Goal: Task Accomplishment & Management: Manage account settings

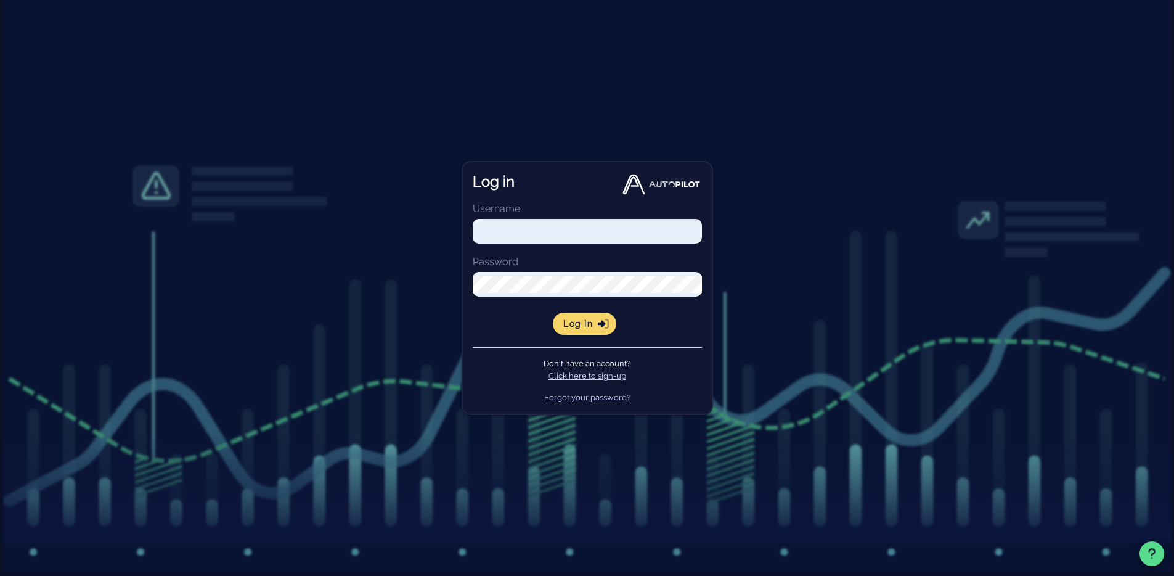
click at [547, 211] on form "Username Password Log in" at bounding box center [587, 268] width 229 height 133
click at [555, 229] on input "Username" at bounding box center [587, 230] width 229 height 17
paste input "[PERSON_NAME][EMAIL_ADDRESS][PERSON_NAME][DOMAIN_NAME]"
type input "daniel.arce@thras.io"
click at [358, 303] on div "Log in Username daniel.arce@thras.io Password Log in Don't have an account? Cli…" at bounding box center [587, 288] width 1174 height 576
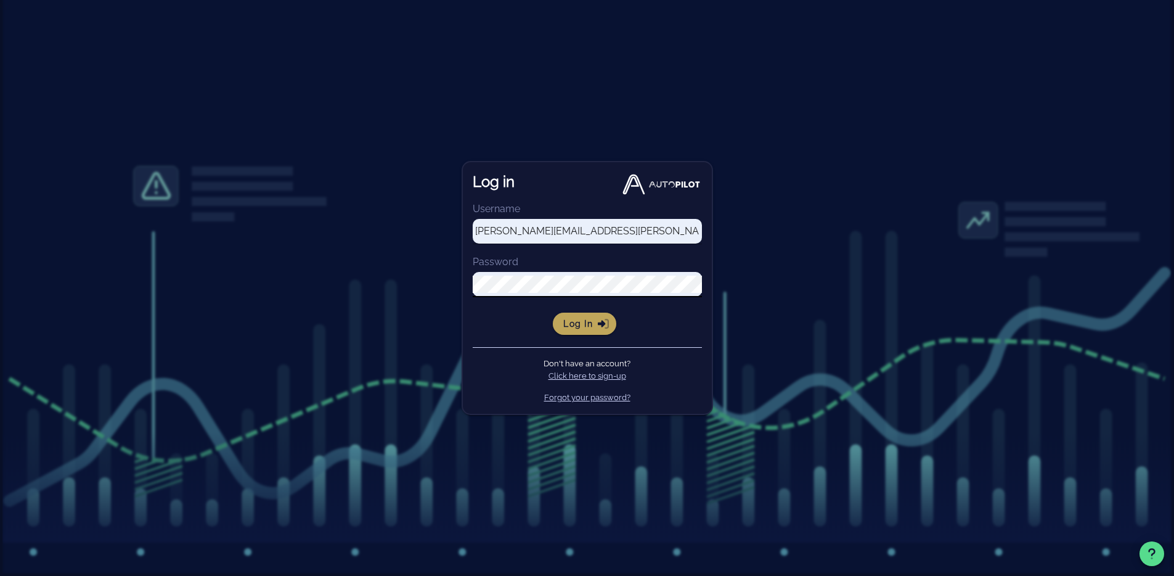
click at [595, 323] on span "Log in" at bounding box center [585, 323] width 44 height 11
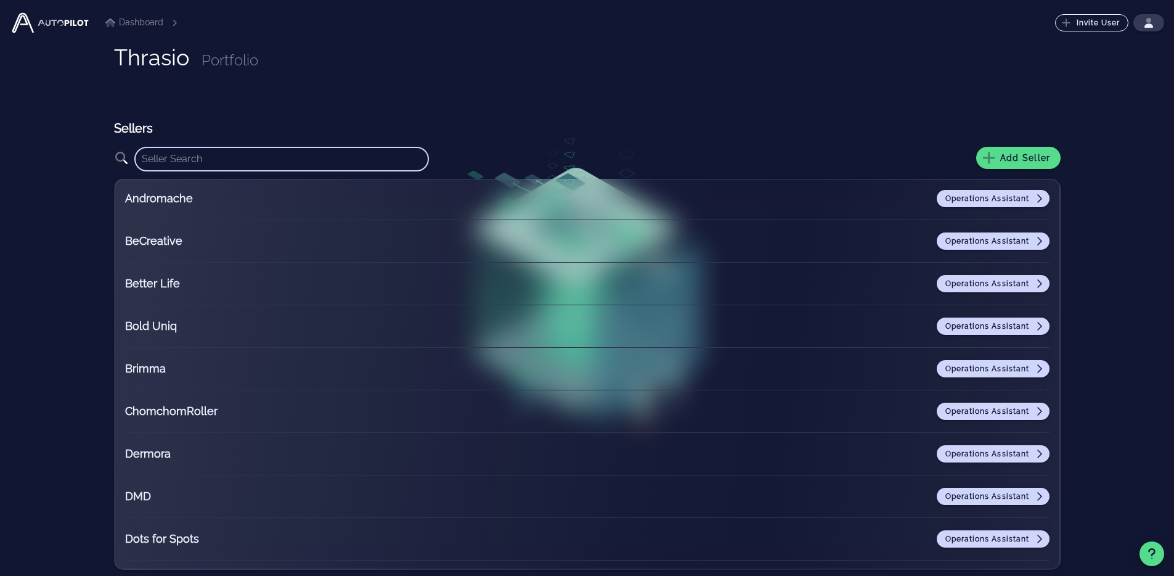
click at [294, 155] on input "text" at bounding box center [282, 159] width 280 height 20
type input "b"
click at [994, 152] on icon "button" at bounding box center [988, 157] width 13 height 15
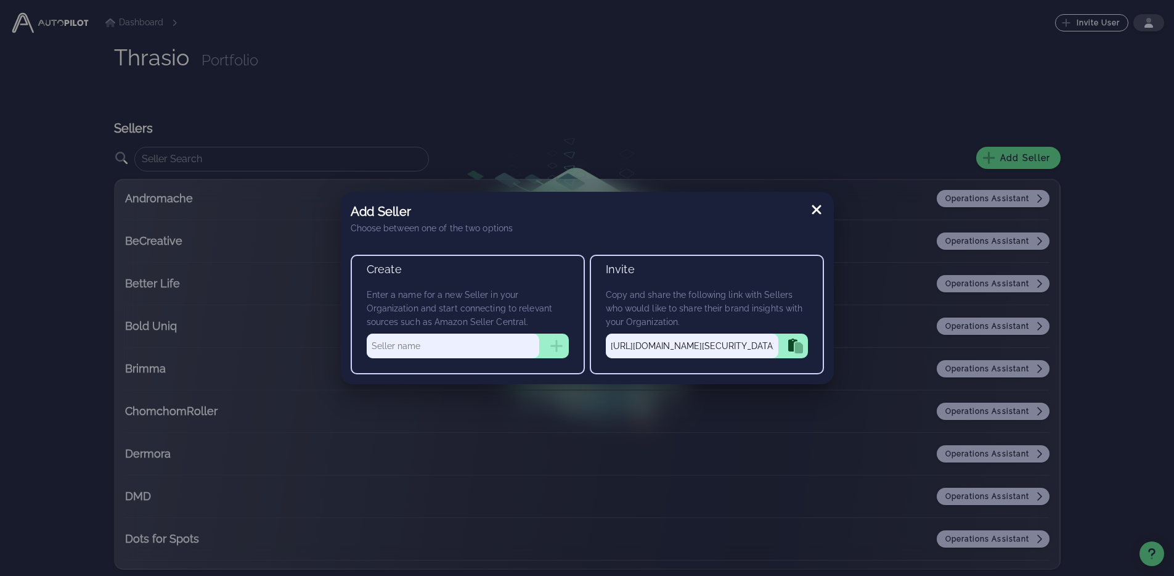
click at [523, 347] on input "text" at bounding box center [453, 345] width 173 height 25
type input "B-six"
click at [558, 348] on icon "button" at bounding box center [556, 345] width 15 height 15
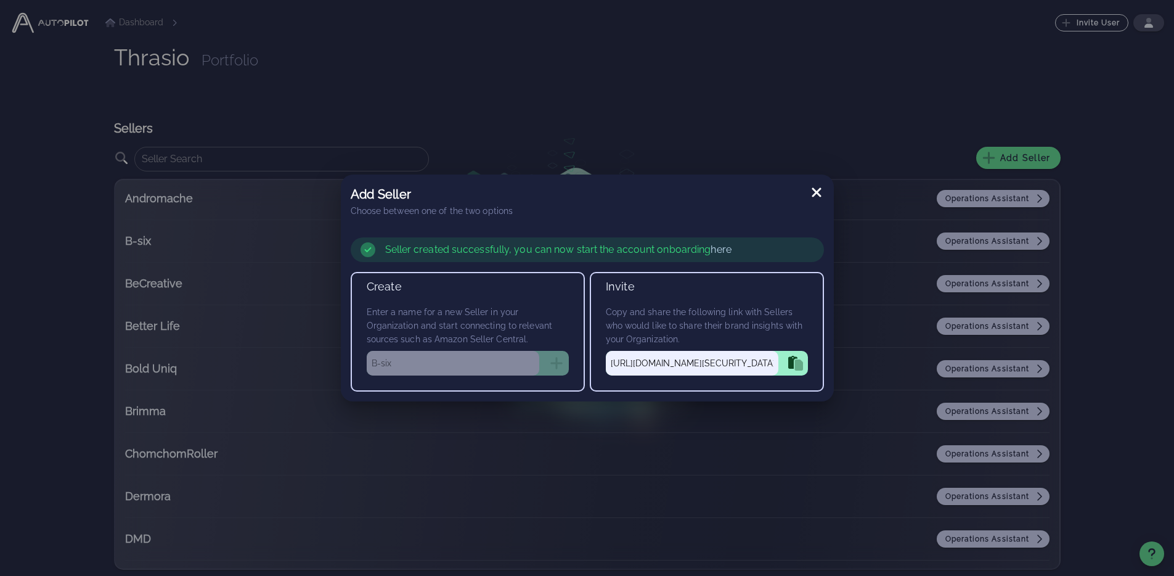
click at [719, 252] on link "here" at bounding box center [721, 249] width 20 height 12
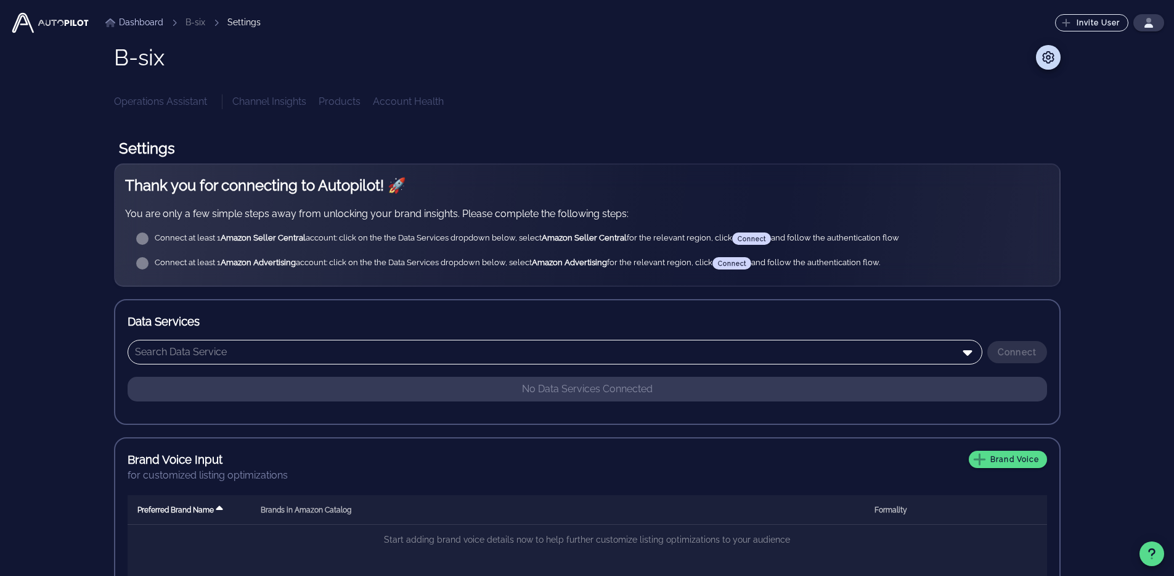
click at [969, 357] on icon at bounding box center [967, 351] width 15 height 15
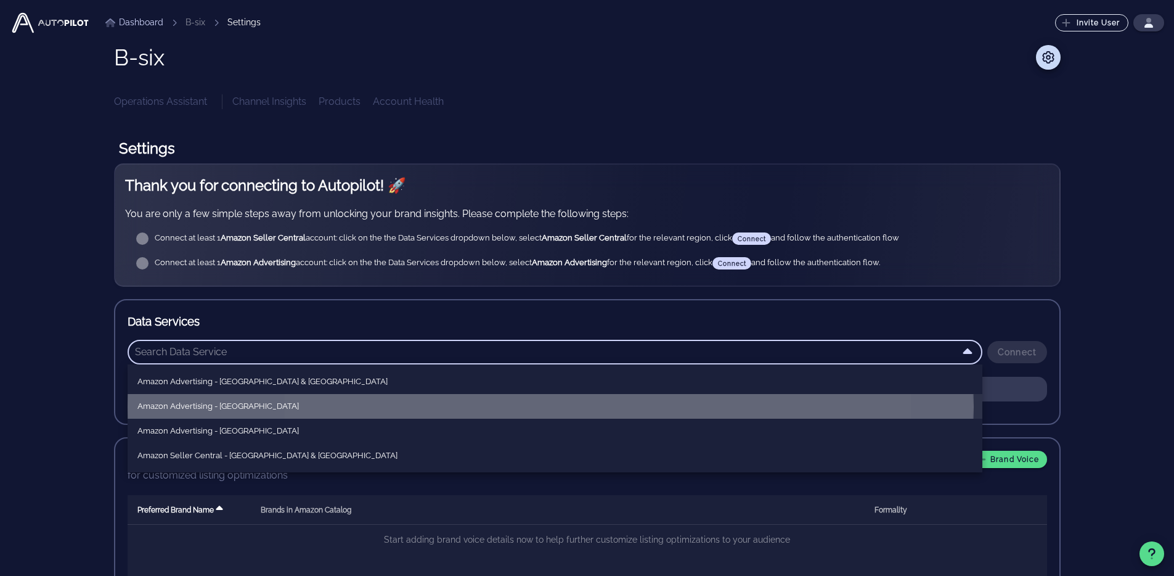
click at [264, 408] on div "Amazon Advertising - [GEOGRAPHIC_DATA]" at bounding box center [554, 406] width 835 height 10
type input "Amazon Advertising - [GEOGRAPHIC_DATA]"
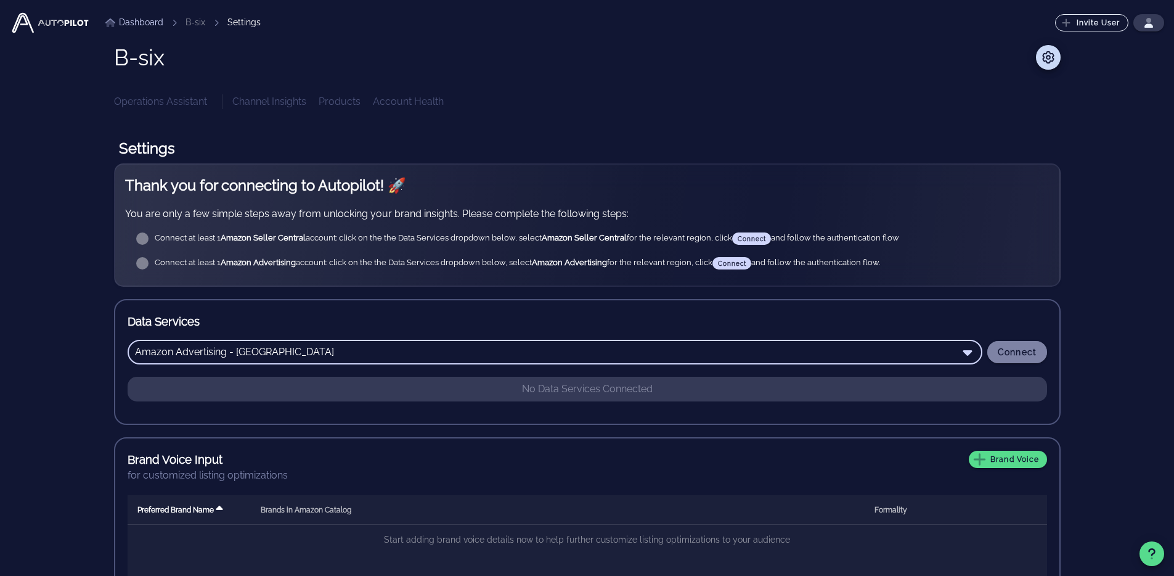
click at [1033, 348] on span "Connect" at bounding box center [1017, 352] width 40 height 10
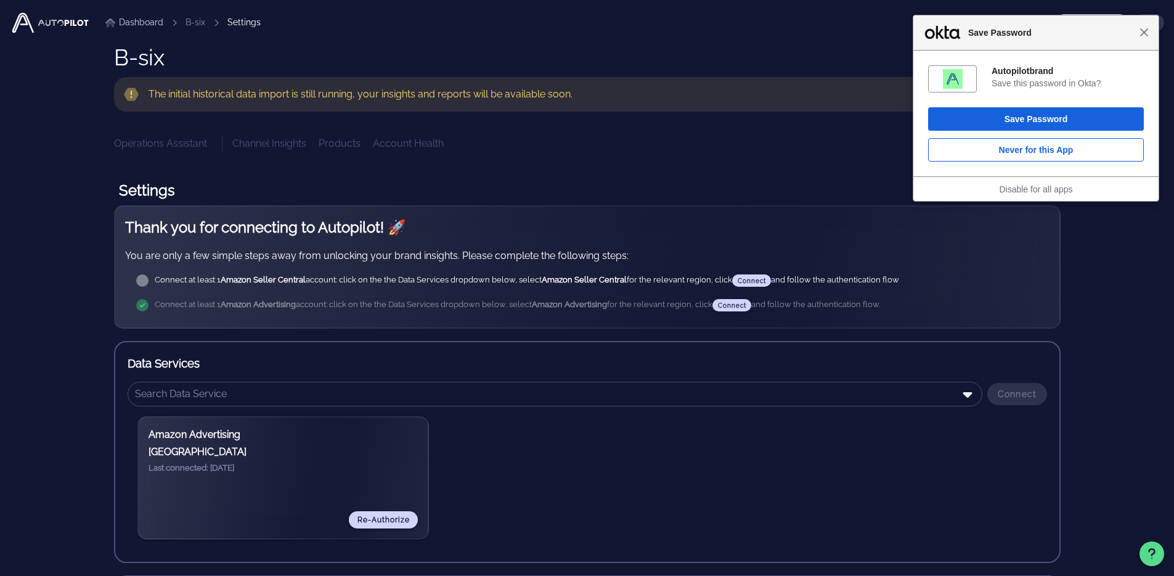
click at [1147, 35] on span "Close" at bounding box center [1143, 32] width 9 height 9
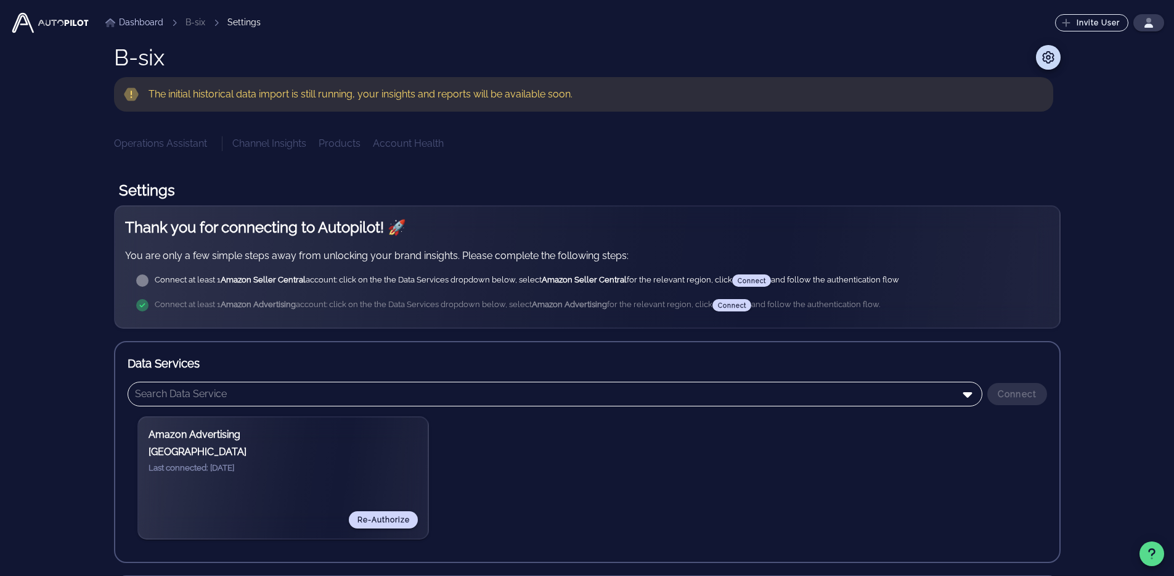
click at [686, 388] on input "text" at bounding box center [546, 394] width 823 height 20
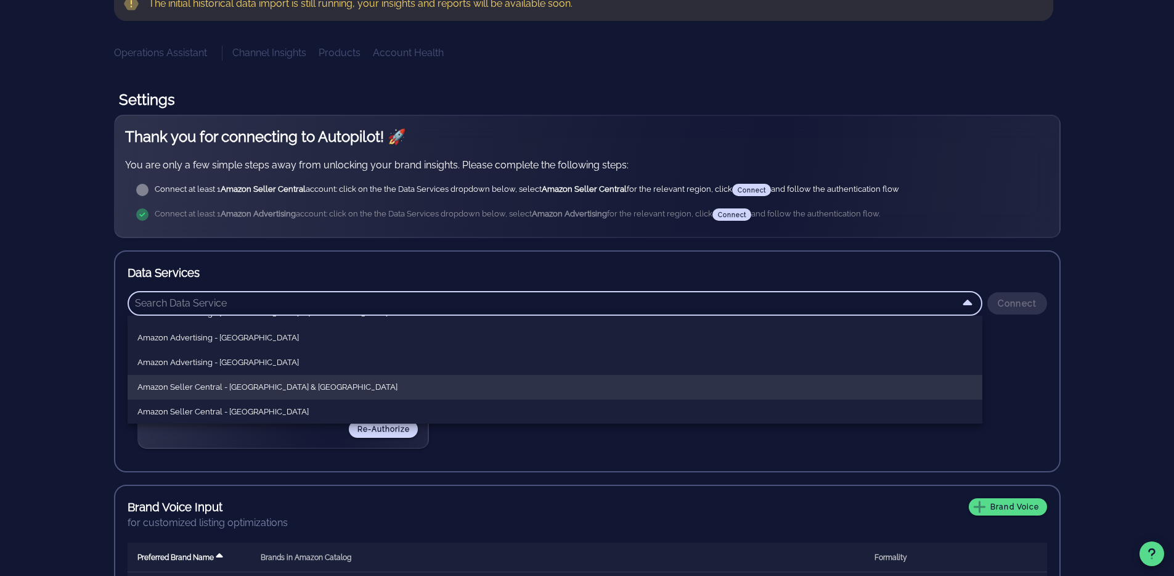
scroll to position [41, 0]
click at [290, 389] on div "Amazon Seller Central - [GEOGRAPHIC_DATA]" at bounding box center [554, 391] width 835 height 10
type input "Amazon Seller Central - [GEOGRAPHIC_DATA]"
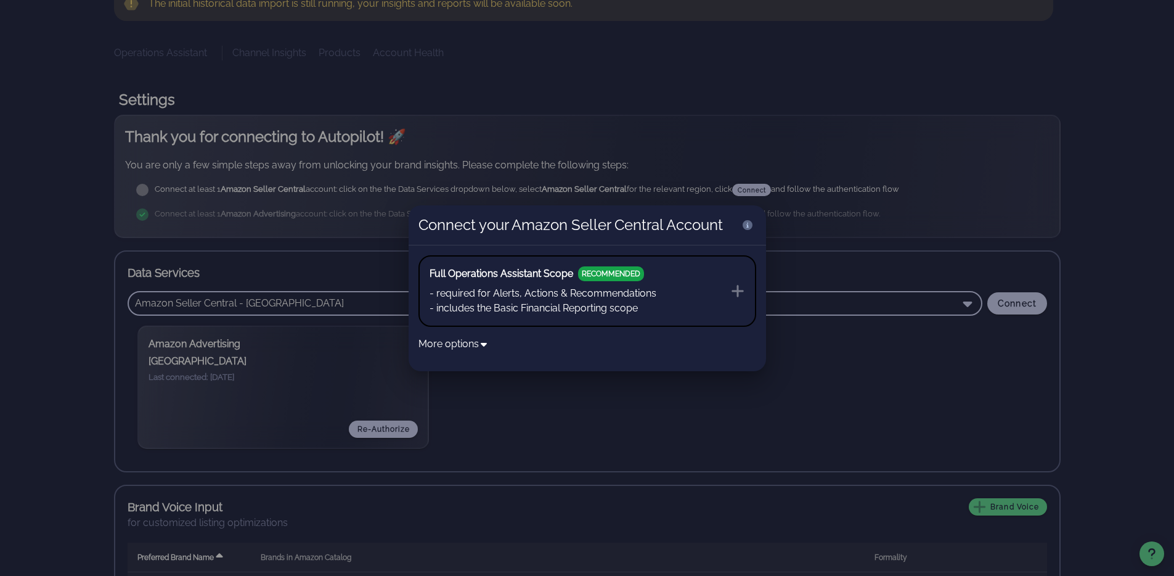
click at [730, 289] on icon at bounding box center [737, 290] width 15 height 15
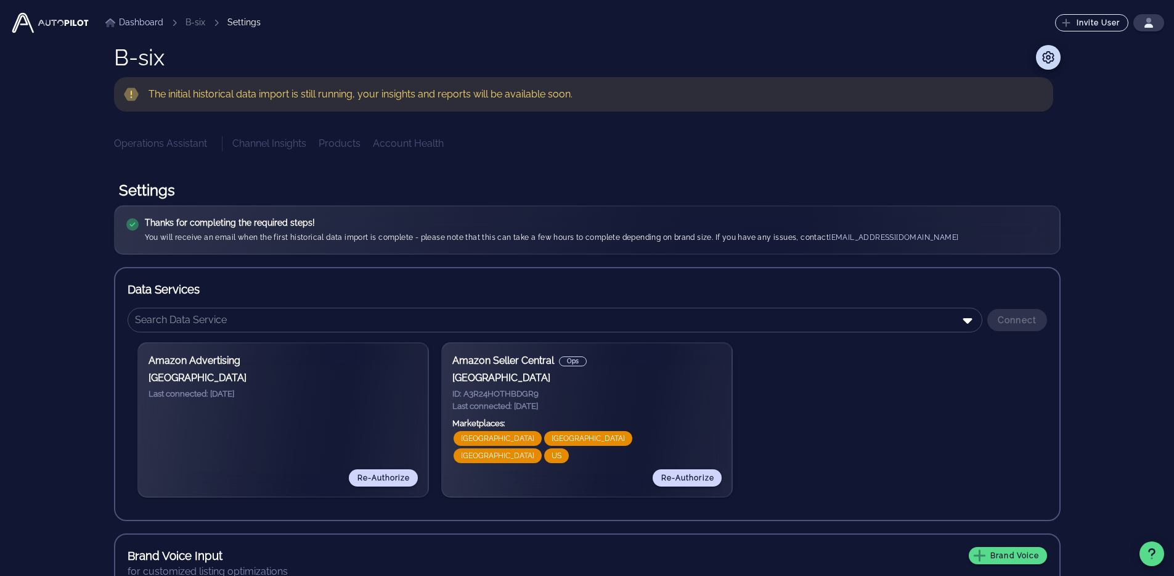
click at [152, 25] on link "Dashboard" at bounding box center [134, 22] width 58 height 13
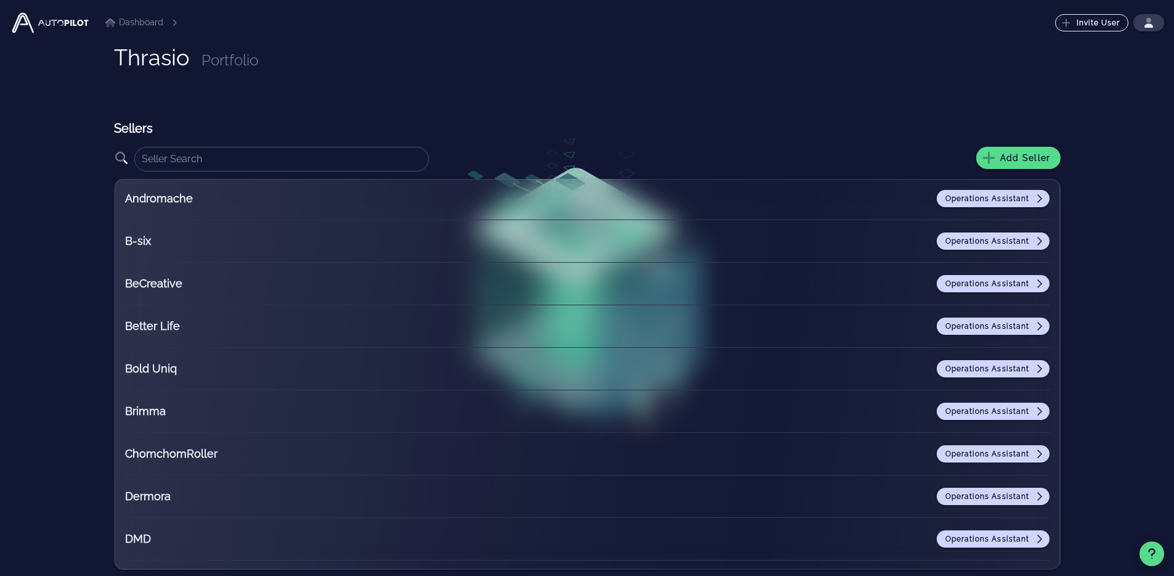
click at [921, 243] on div "Operations Assistant" at bounding box center [704, 240] width 691 height 17
click at [945, 240] on span "Operations Assistant" at bounding box center [993, 241] width 97 height 10
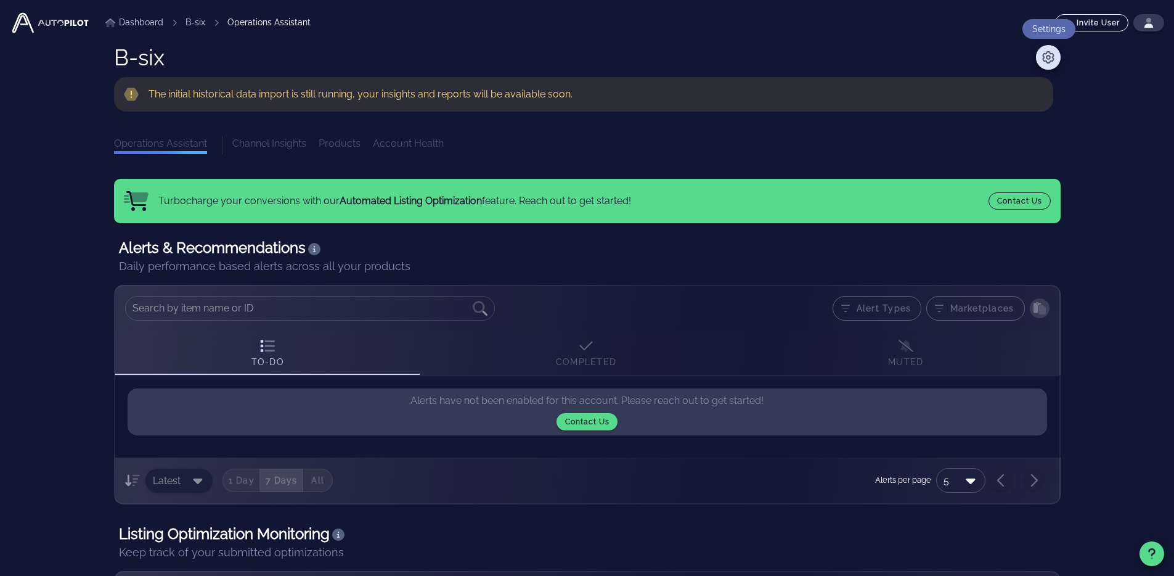
click at [1054, 54] on icon at bounding box center [1048, 57] width 15 height 12
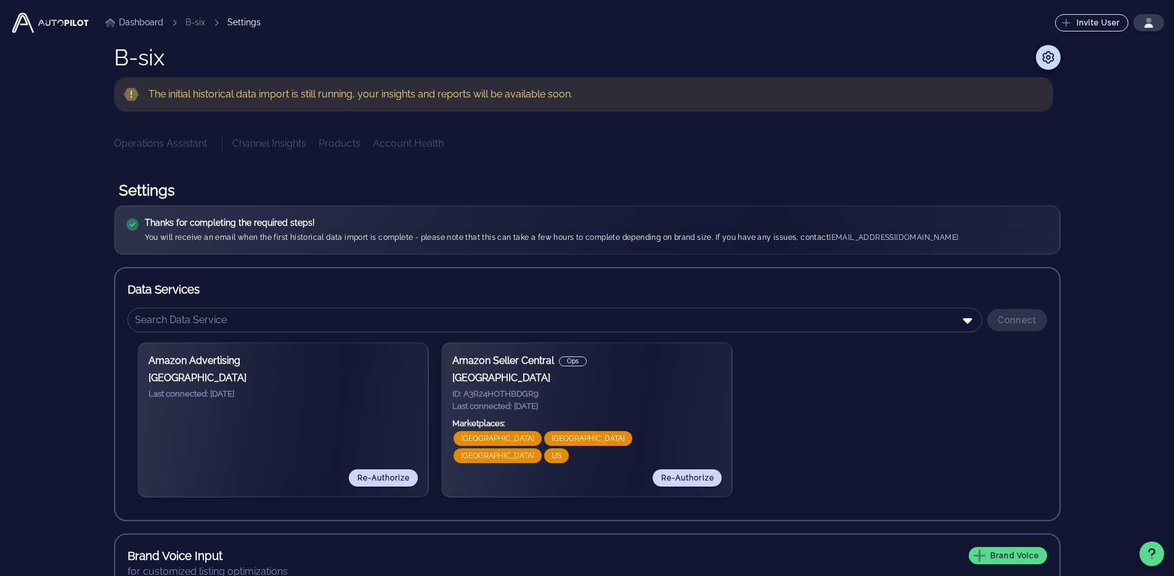
click at [182, 20] on li at bounding box center [174, 22] width 22 height 7
click at [142, 26] on link "Dashboard" at bounding box center [134, 22] width 58 height 13
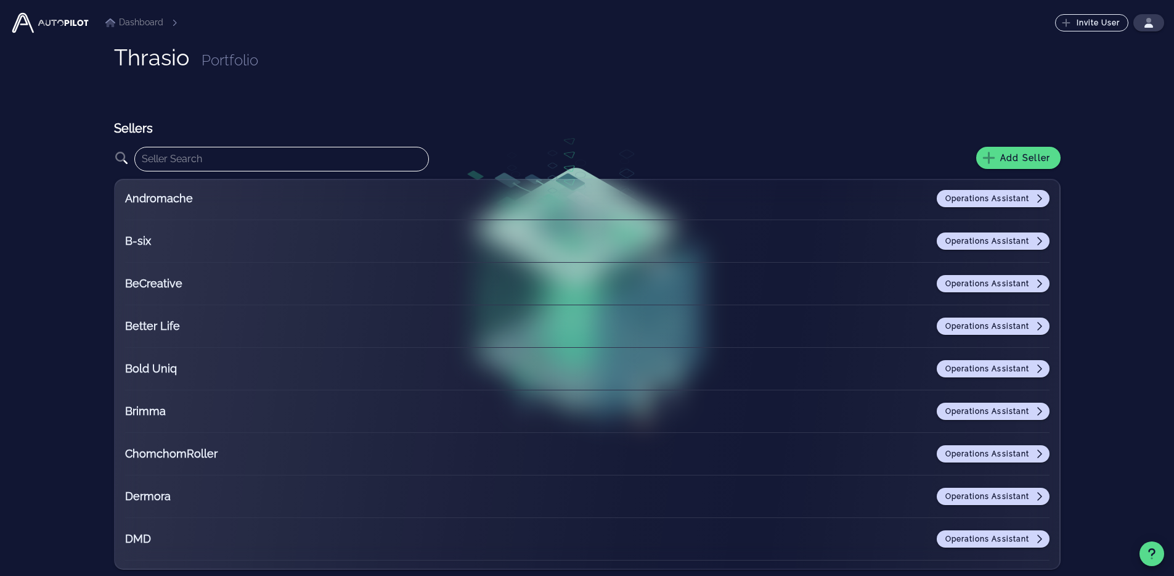
click at [307, 155] on input "text" at bounding box center [282, 159] width 280 height 20
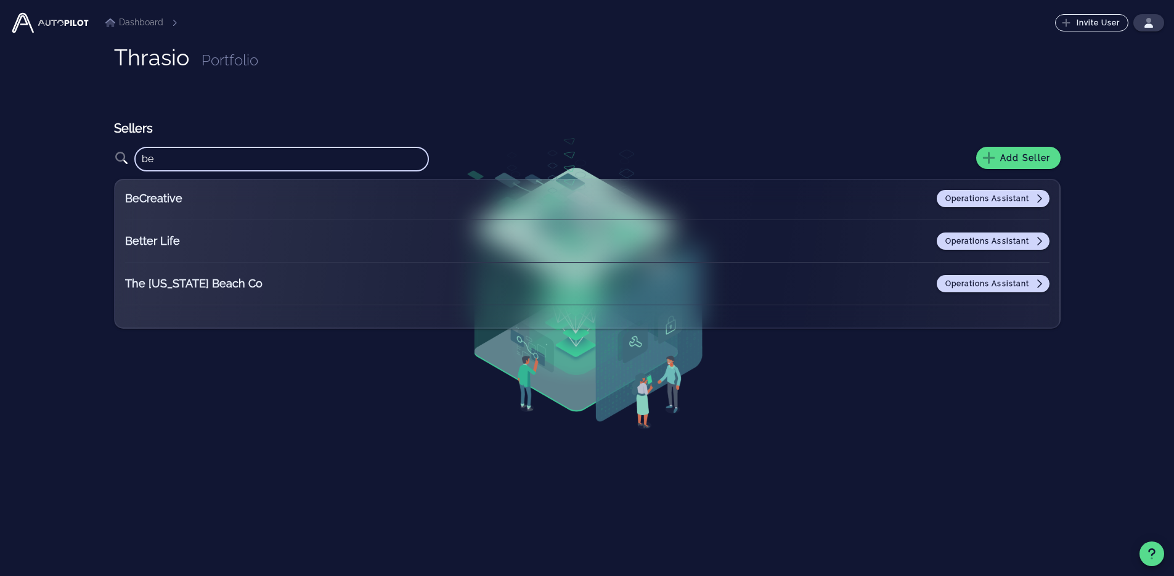
type input "b"
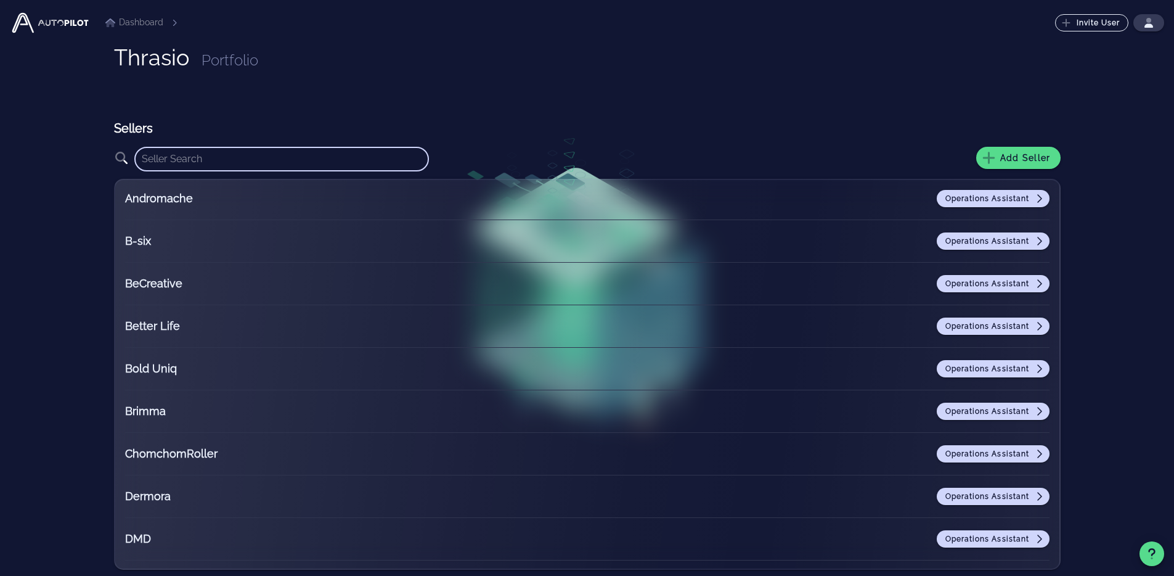
click at [305, 161] on input "text" at bounding box center [282, 159] width 280 height 20
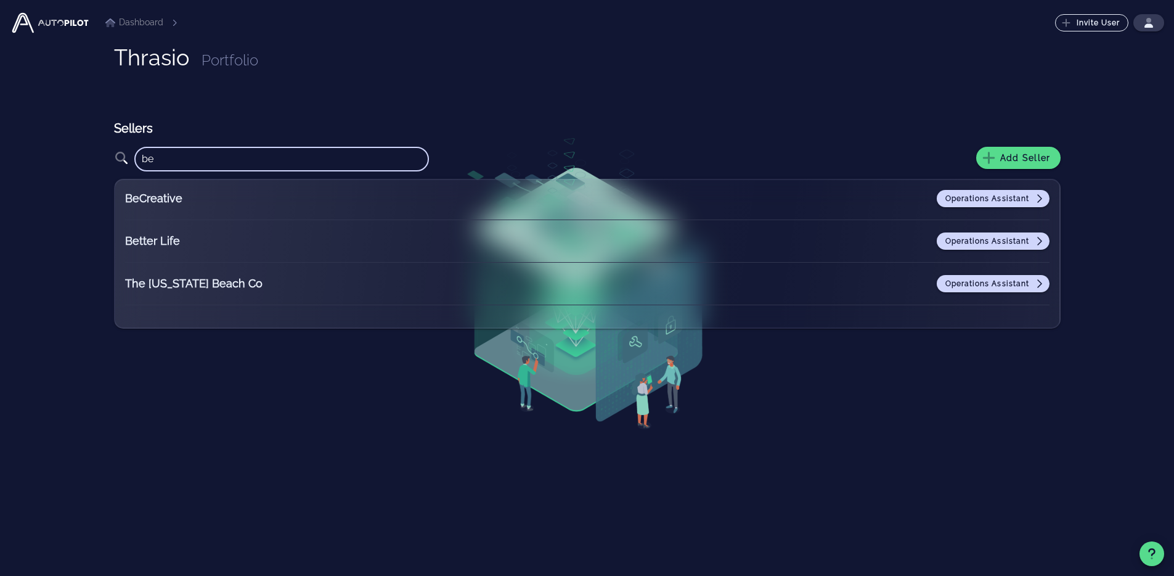
type input "b"
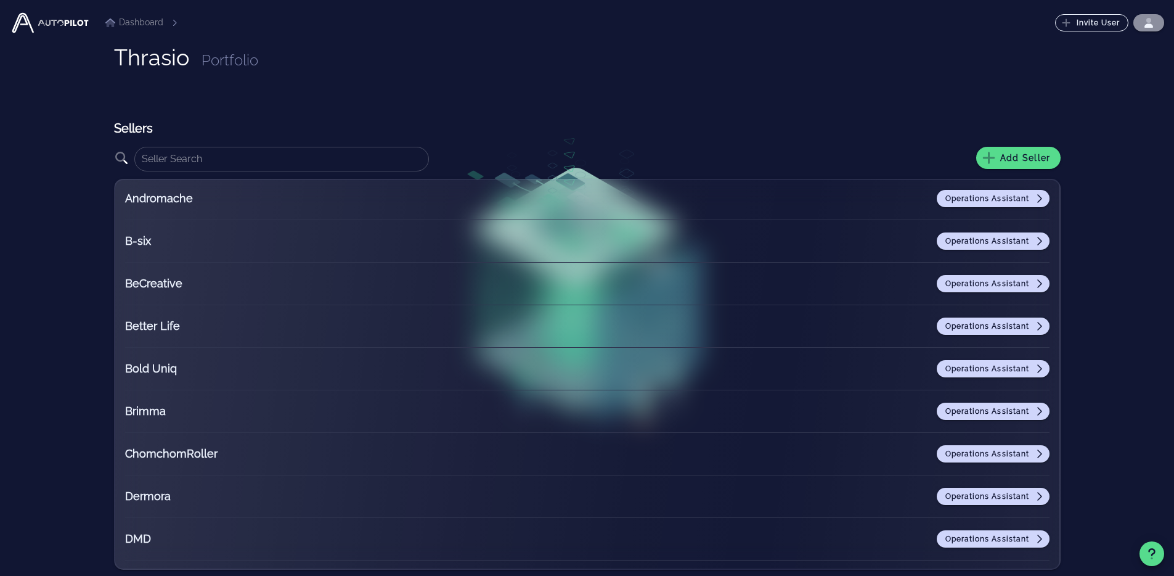
click at [1146, 23] on icon "button" at bounding box center [1148, 25] width 9 height 4
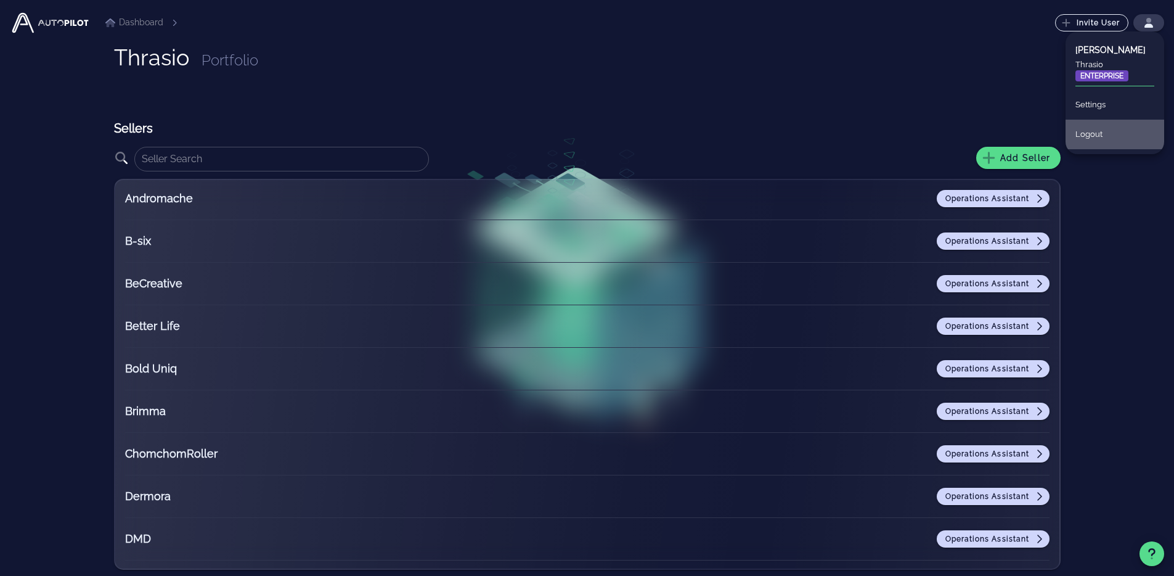
click at [1106, 130] on div "Logout" at bounding box center [1114, 134] width 79 height 27
